Goal: Task Accomplishment & Management: Manage account settings

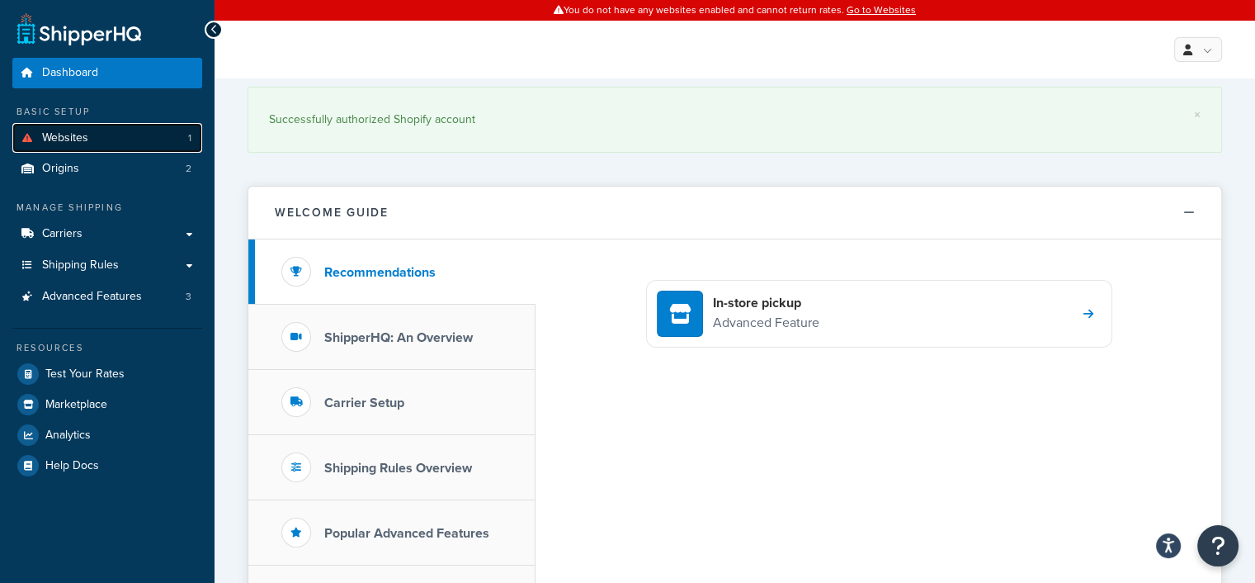
click at [107, 141] on link "Websites 1" at bounding box center [107, 138] width 190 height 31
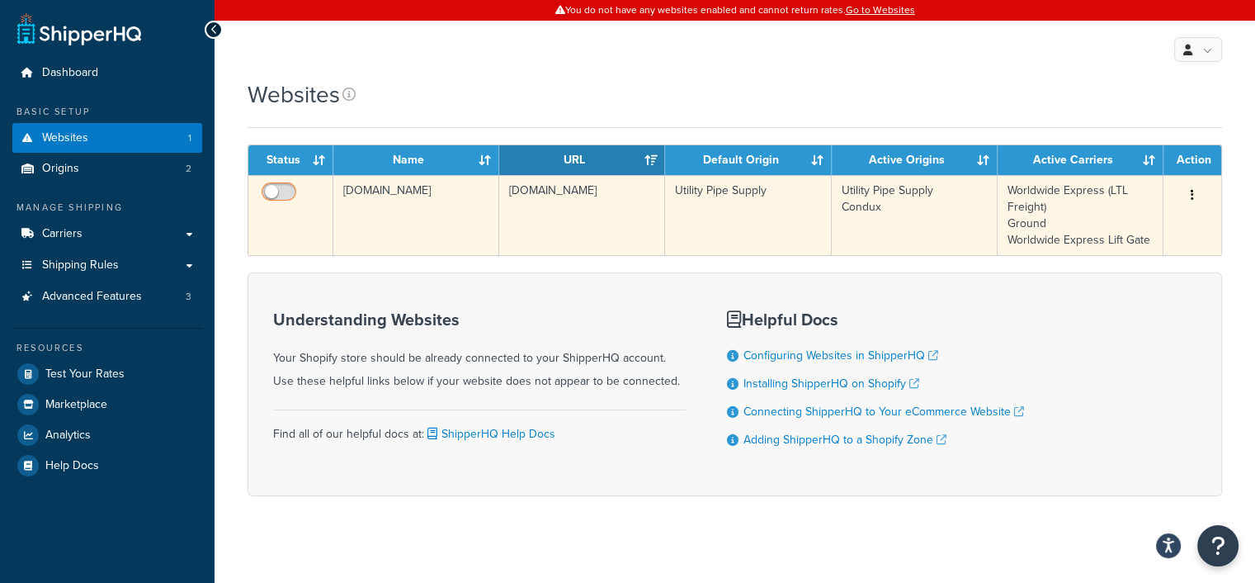
click at [288, 187] on input "checkbox" at bounding box center [280, 196] width 45 height 21
checkbox input "true"
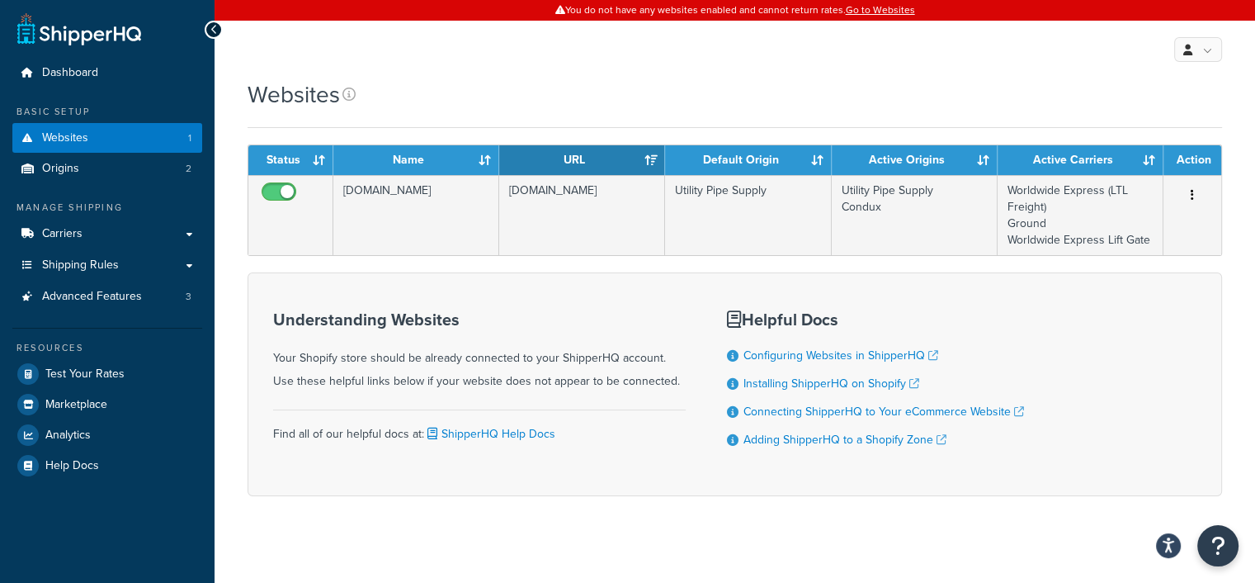
click at [940, 84] on div "Websites" at bounding box center [735, 94] width 975 height 32
click at [78, 172] on link "Origins 2" at bounding box center [107, 169] width 190 height 31
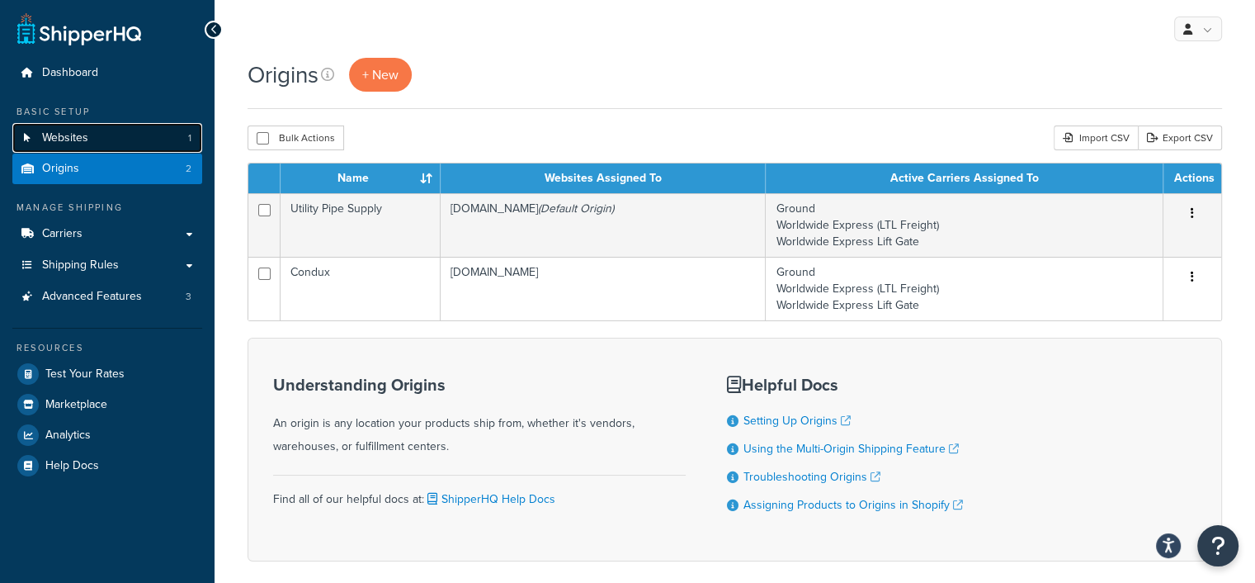
click at [82, 141] on span "Websites" at bounding box center [65, 138] width 46 height 14
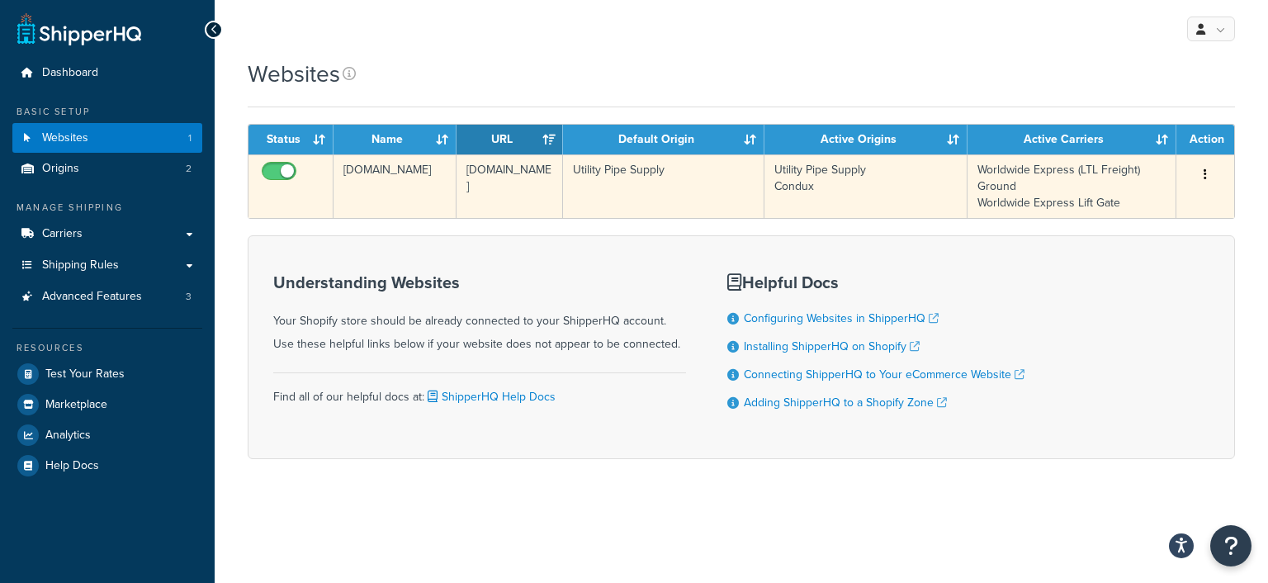
click at [274, 170] on input "checkbox" at bounding box center [280, 175] width 45 height 21
checkbox input "false"
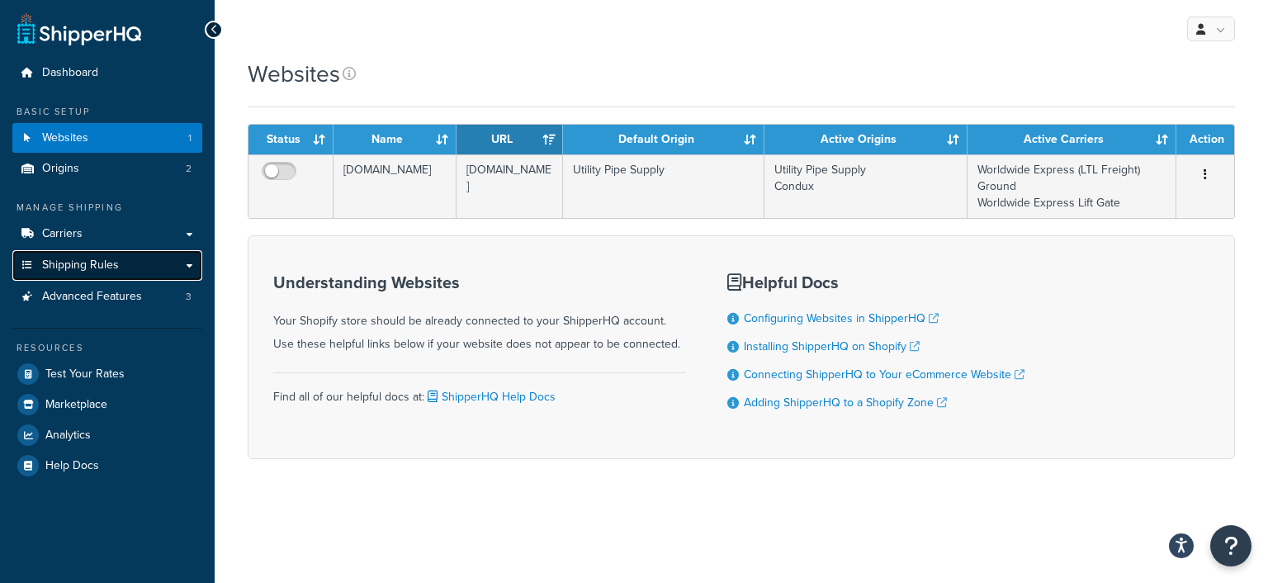
click at [92, 260] on span "Shipping Rules" at bounding box center [80, 265] width 77 height 14
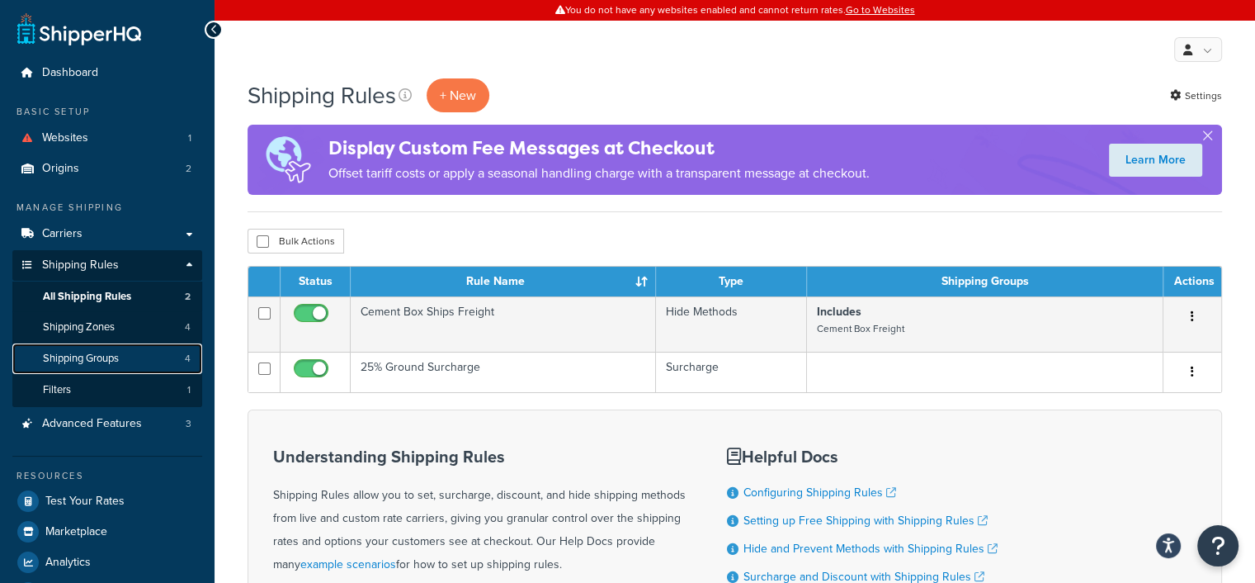
click at [101, 359] on span "Shipping Groups" at bounding box center [81, 359] width 76 height 14
